Goal: Use online tool/utility

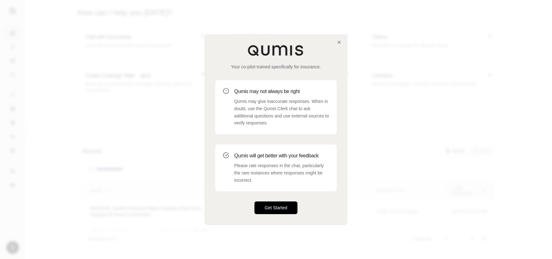
click at [286, 207] on button "Get Started" at bounding box center [275, 207] width 43 height 13
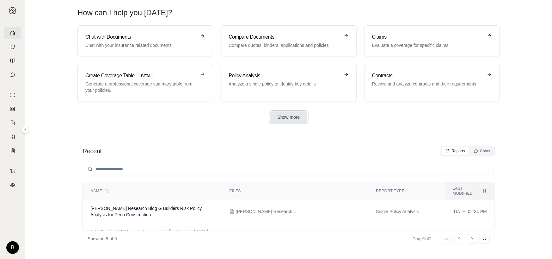
click at [285, 119] on button "Show more" at bounding box center [289, 116] width 38 height 11
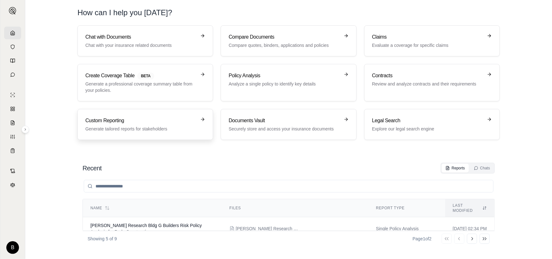
click at [125, 123] on h3 "Custom Reporting" at bounding box center [140, 121] width 111 height 8
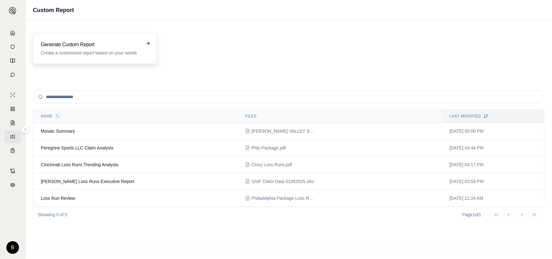
click at [100, 48] on h3 "Generate Custom Report" at bounding box center [91, 45] width 100 height 8
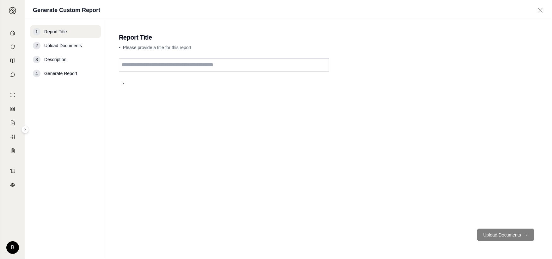
click at [165, 67] on input "text" at bounding box center [224, 64] width 210 height 13
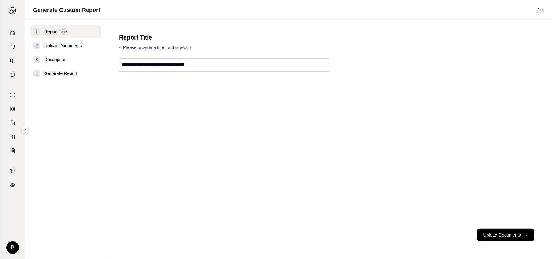
type input "**********"
click at [503, 234] on button "Upload Documents →" at bounding box center [505, 234] width 57 height 13
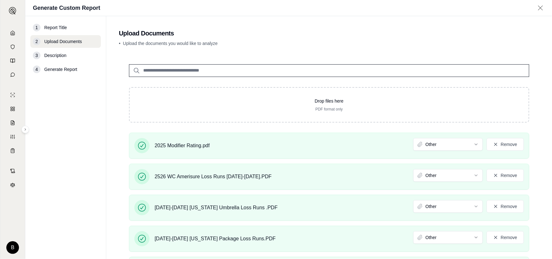
click at [294, 38] on main "Upload Documents • Upload the documents you would like to analyze Drop files he…" at bounding box center [329, 137] width 446 height 242
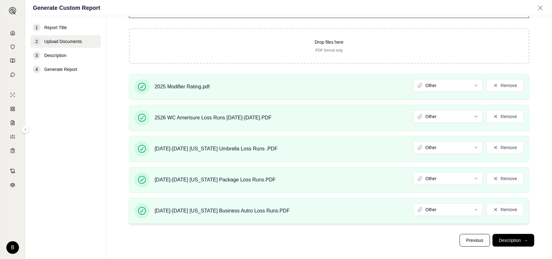
scroll to position [63, 0]
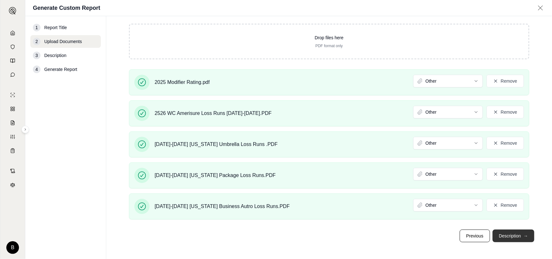
click at [512, 235] on button "Description →" at bounding box center [513, 235] width 42 height 13
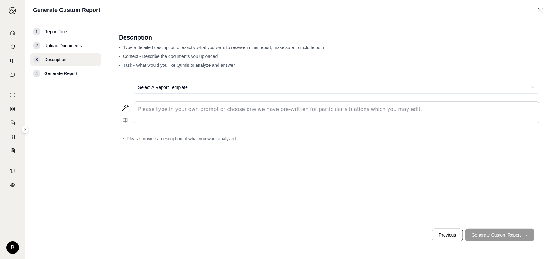
scroll to position [0, 0]
click at [191, 87] on html "B Generate Custom Report 1 Report Title 2 Upload Documents 3 Description 4 Gene…" at bounding box center [276, 129] width 552 height 259
click at [161, 112] on p "editable markdown" at bounding box center [336, 109] width 397 height 8
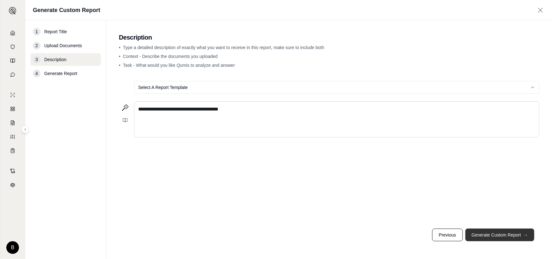
click at [505, 233] on button "Generate Custom Report →" at bounding box center [499, 234] width 69 height 13
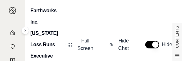
scroll to position [248, 0]
